Goal: Information Seeking & Learning: Learn about a topic

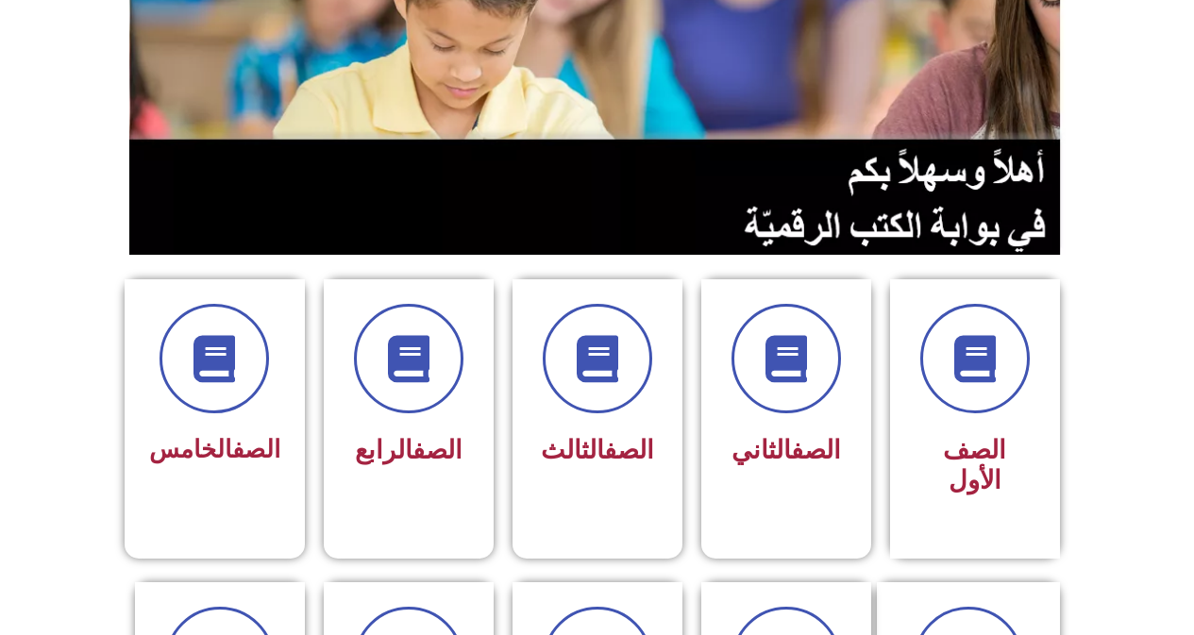
scroll to position [283, 0]
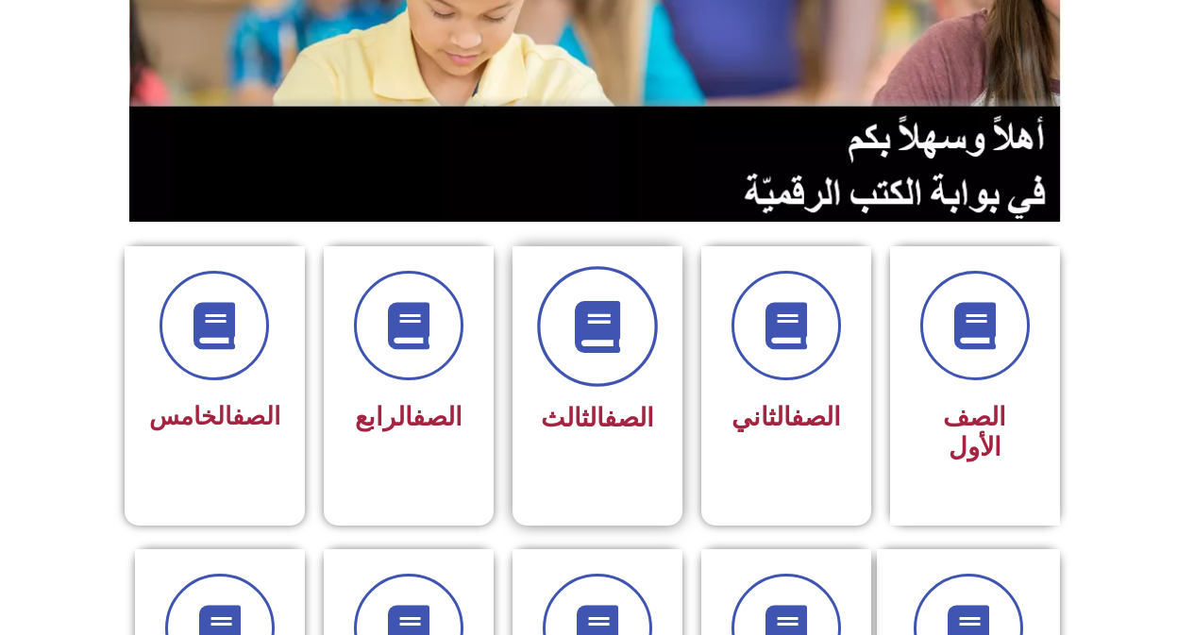
click at [565, 284] on span at bounding box center [597, 326] width 121 height 121
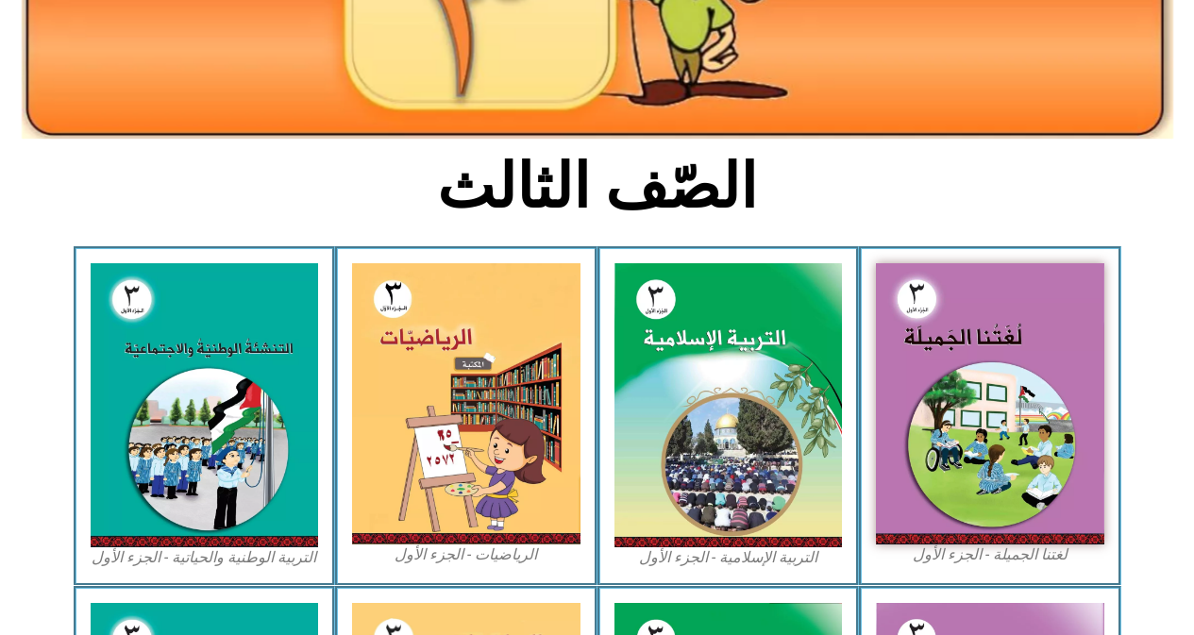
scroll to position [377, 0]
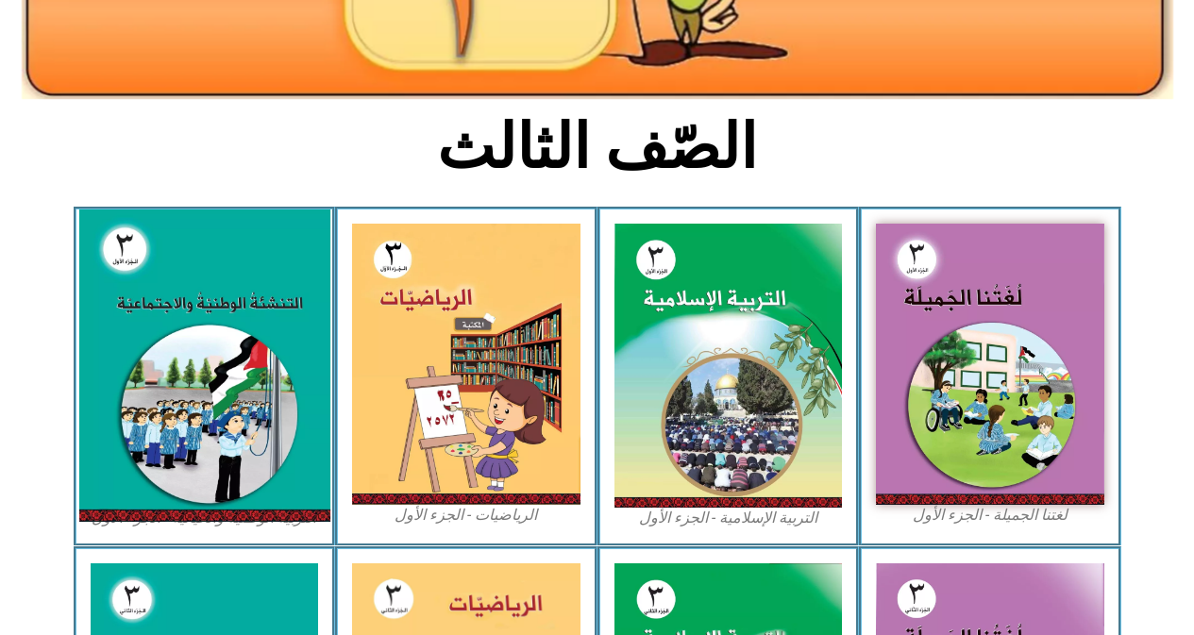
click at [234, 268] on img at bounding box center [203, 365] width 251 height 312
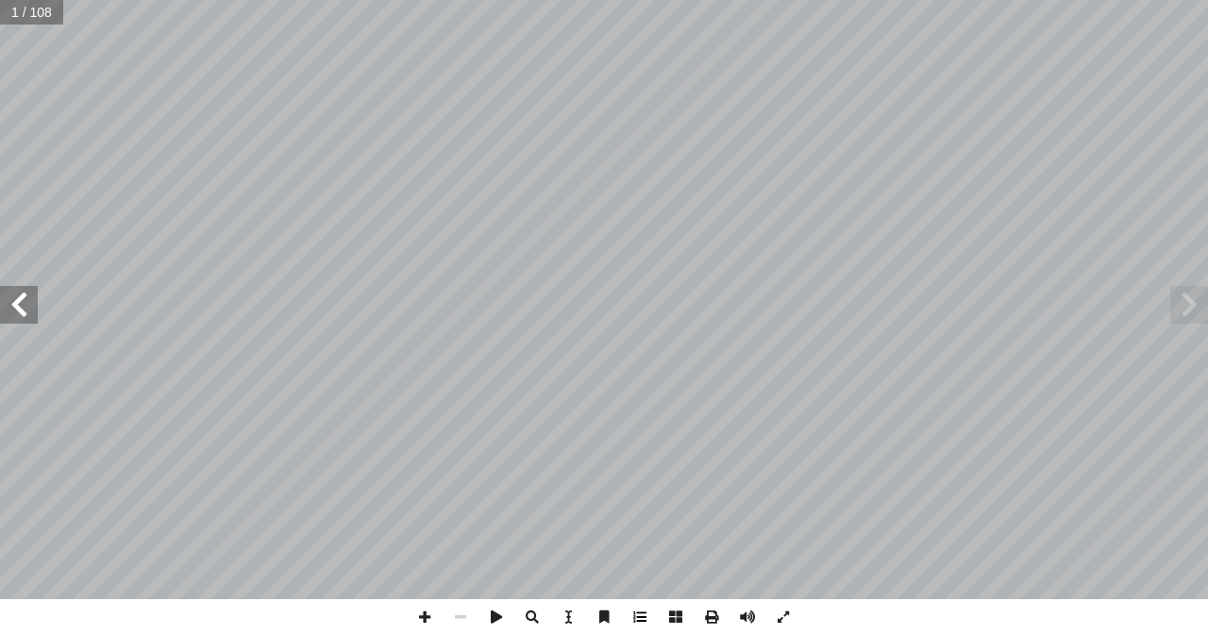
click at [644, 616] on span at bounding box center [640, 617] width 36 height 36
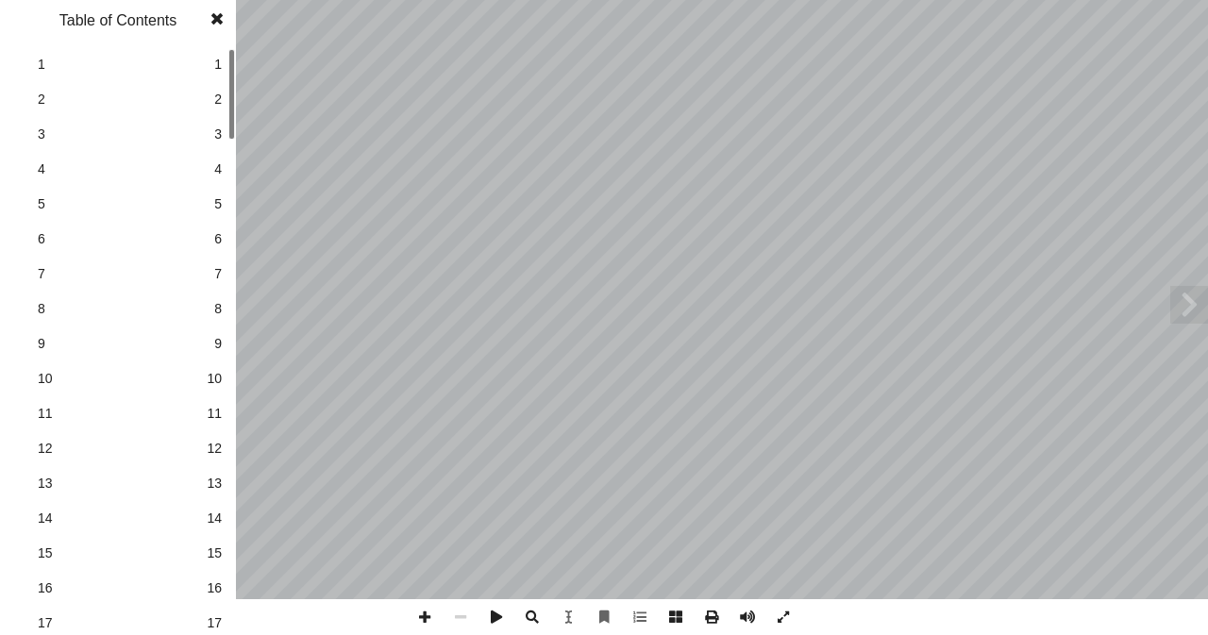
click at [204, 627] on link "17 17" at bounding box center [115, 623] width 212 height 35
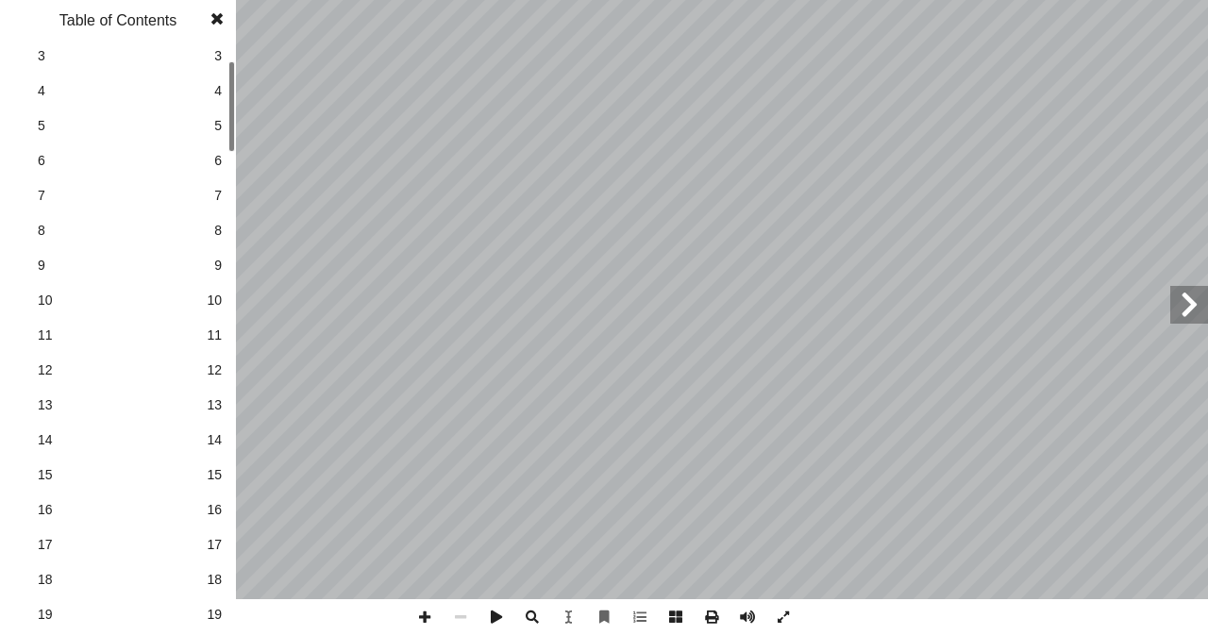
click at [210, 581] on span "19" at bounding box center [214, 583] width 15 height 20
click at [210, 23] on span at bounding box center [217, 19] width 34 height 38
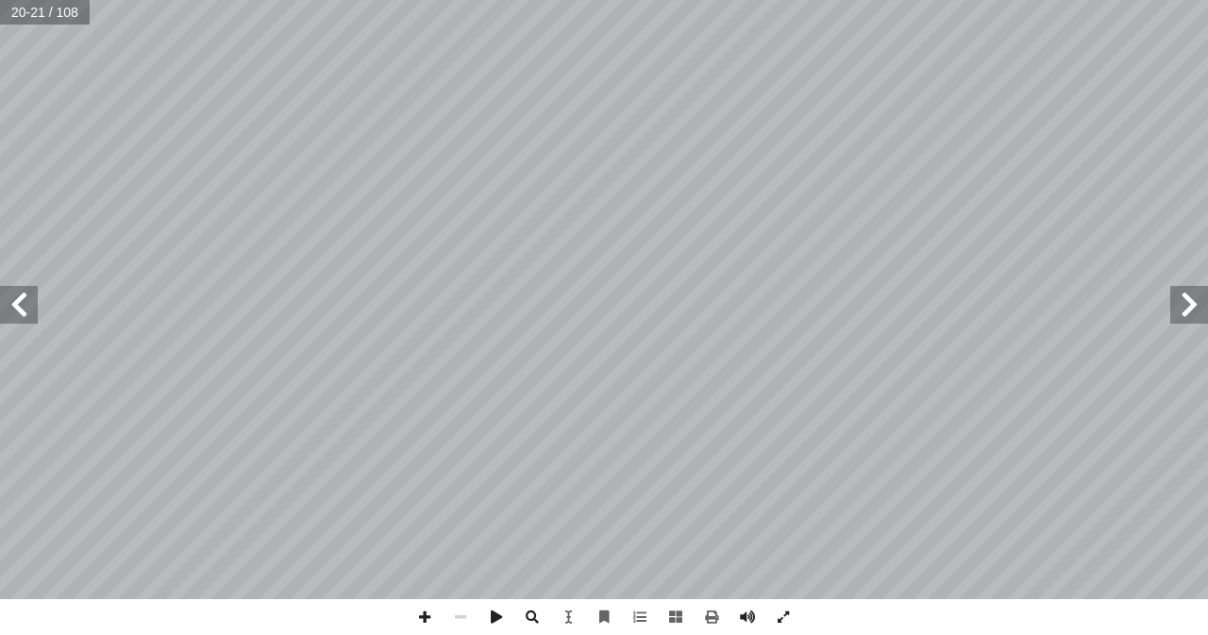
click at [1207, 294] on span at bounding box center [1189, 305] width 38 height 38
click at [420, 608] on span at bounding box center [425, 617] width 36 height 36
click at [433, 619] on span at bounding box center [425, 617] width 36 height 36
